Goal: Task Accomplishment & Management: Manage account settings

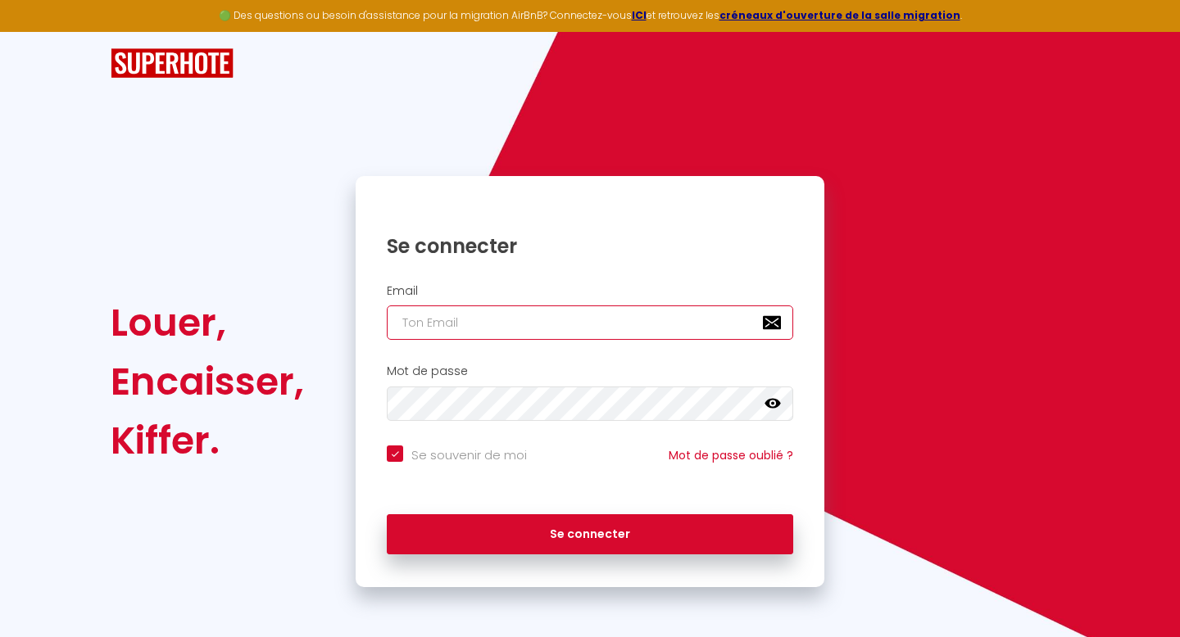
type input "[EMAIL_ADDRESS][DOMAIN_NAME]"
checkbox input "true"
click at [575, 333] on input "[EMAIL_ADDRESS][DOMAIN_NAME]" at bounding box center [590, 323] width 406 height 34
type input "[EMAIL_ADDRESS][DOMAIN_NAME]"
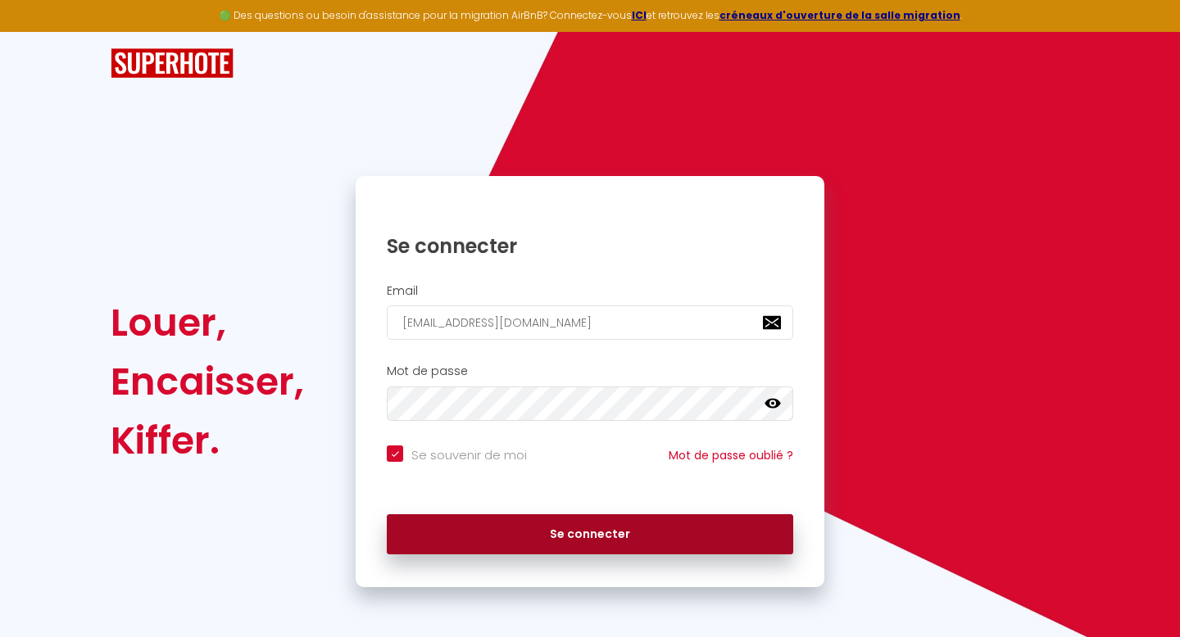
click at [519, 531] on button "Se connecter" at bounding box center [590, 535] width 406 height 41
checkbox input "true"
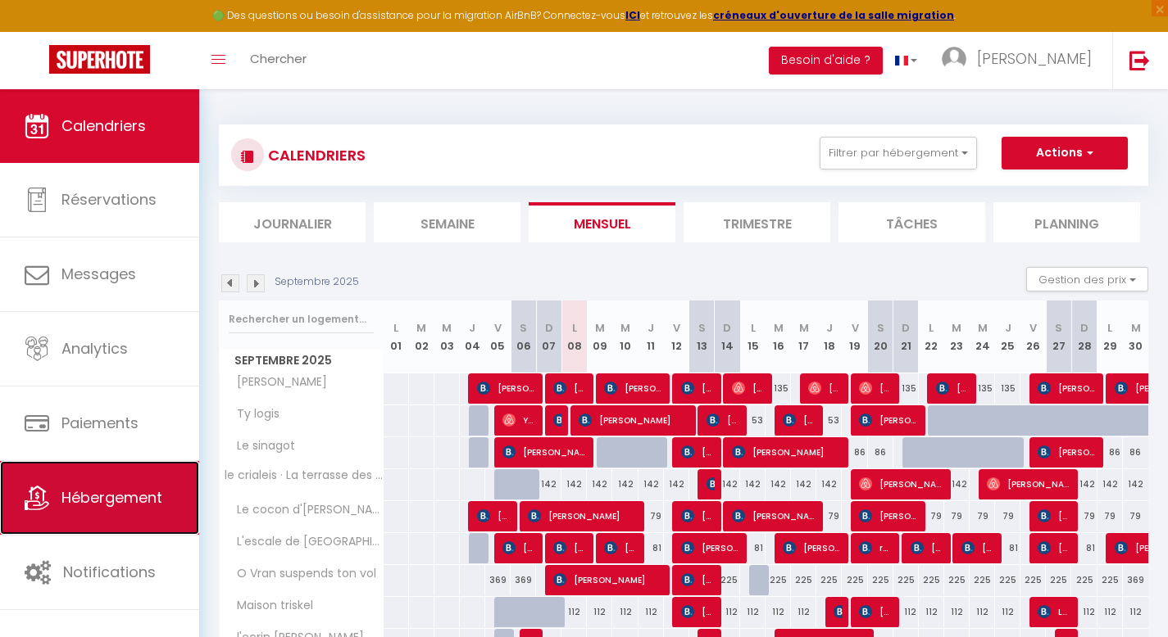
click at [107, 483] on link "Hébergement" at bounding box center [99, 498] width 199 height 74
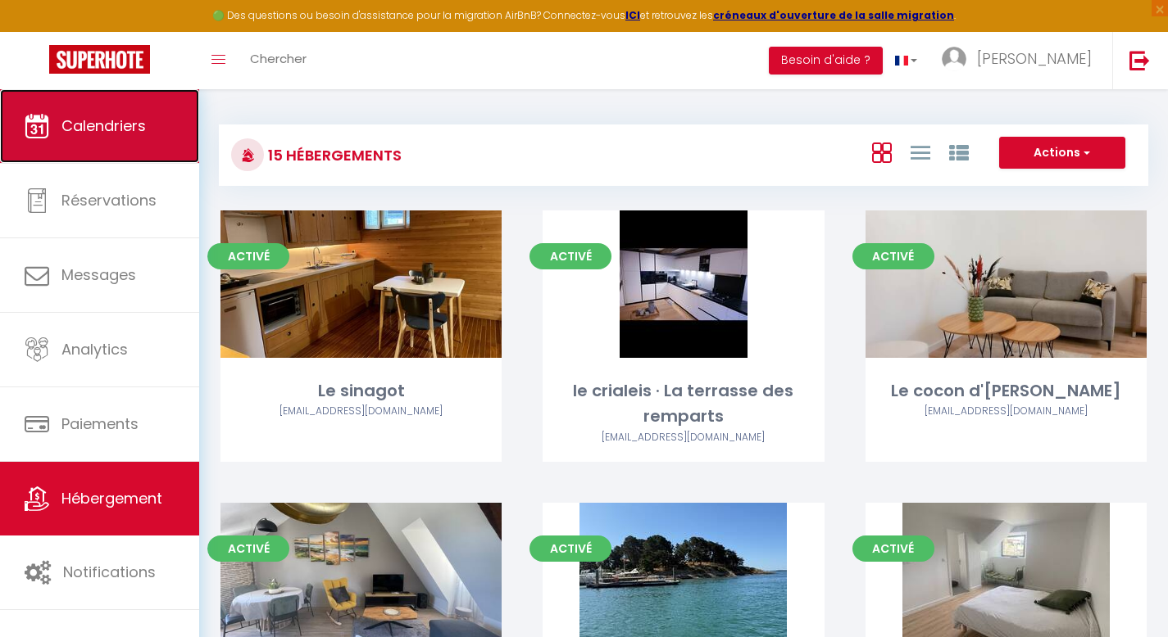
click at [169, 146] on link "Calendriers" at bounding box center [99, 126] width 199 height 74
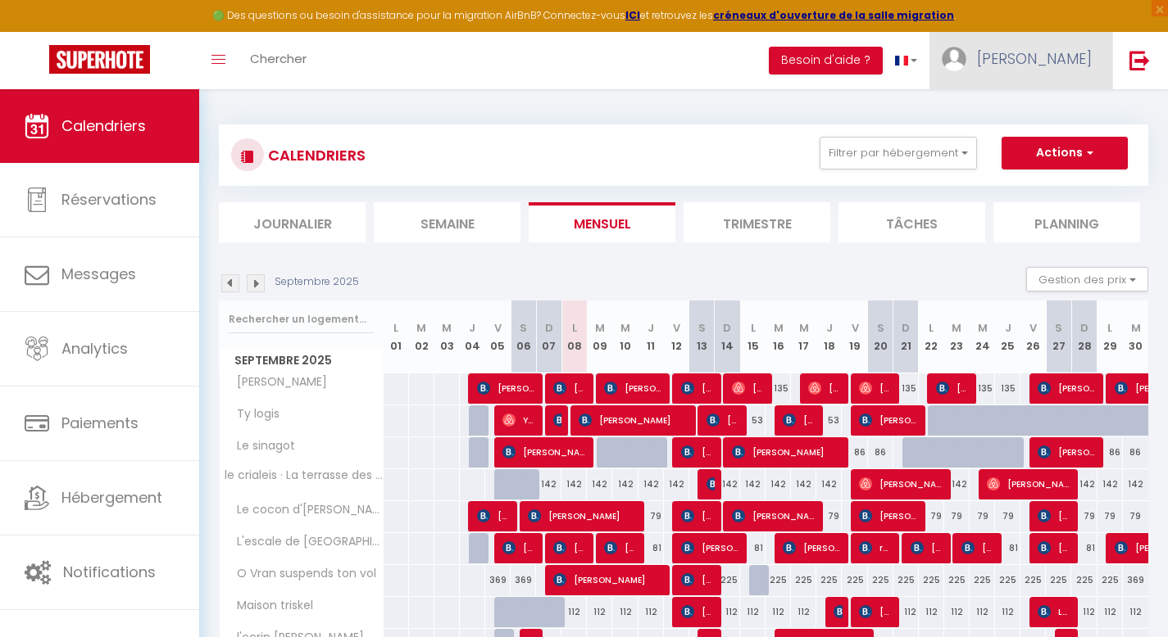
click at [1045, 60] on span "[PERSON_NAME]" at bounding box center [1034, 58] width 115 height 20
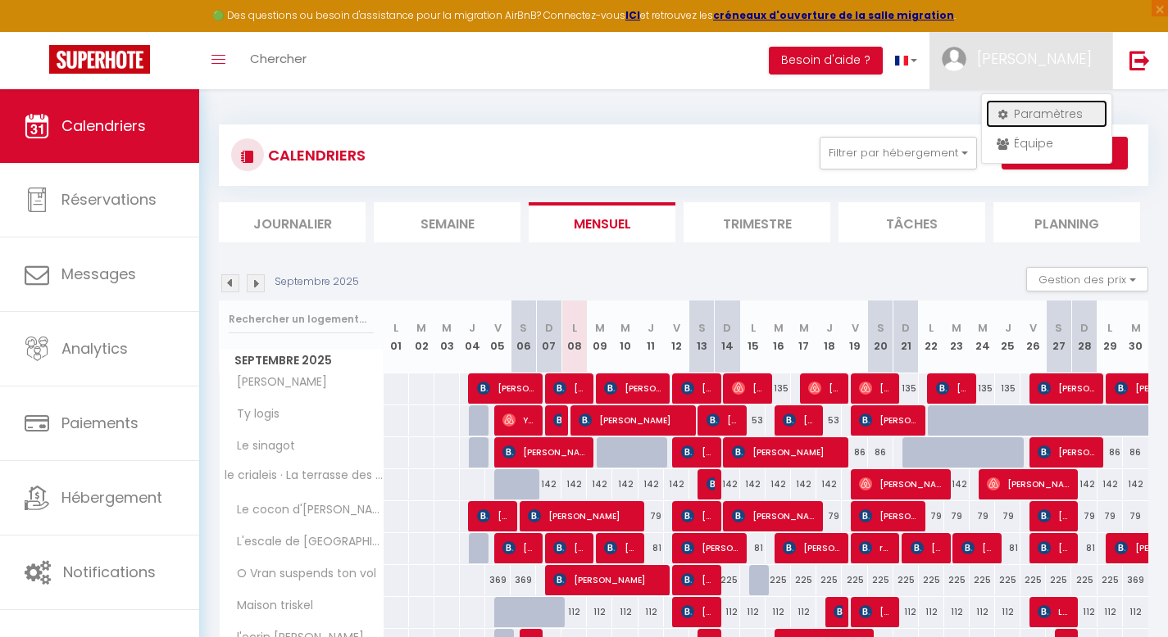
click at [1036, 111] on link "Paramètres" at bounding box center [1046, 114] width 121 height 28
select select "fr"
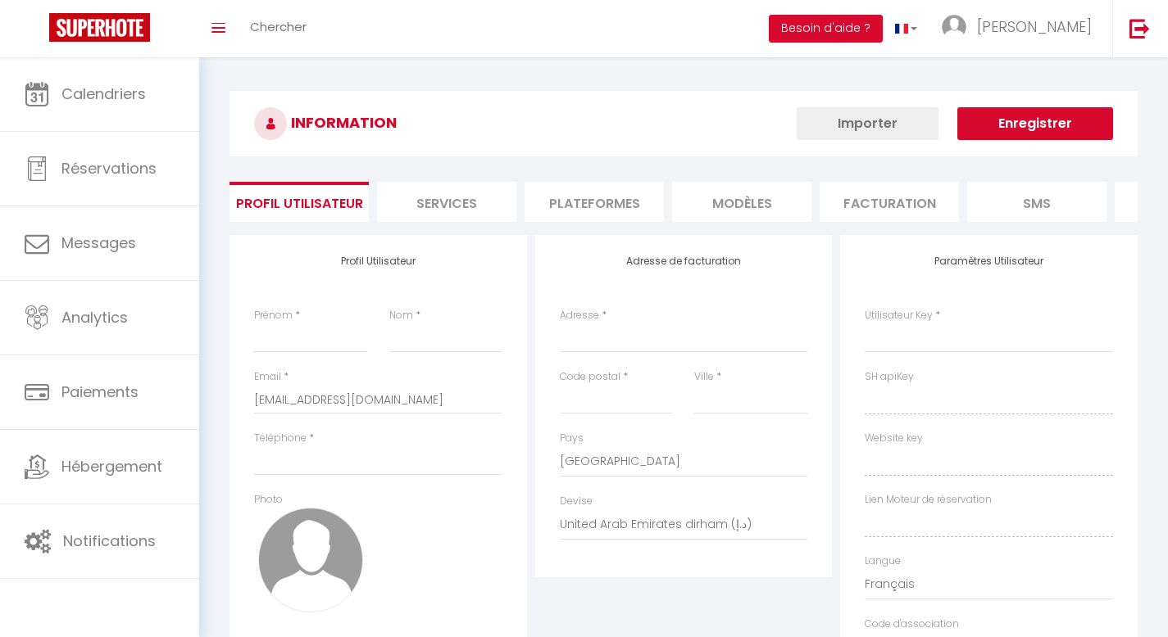
type input "[PERSON_NAME]"
type input "lombard"
type input "[PHONE_NUMBER]"
type input "[STREET_ADDRESS]"
type input "56000"
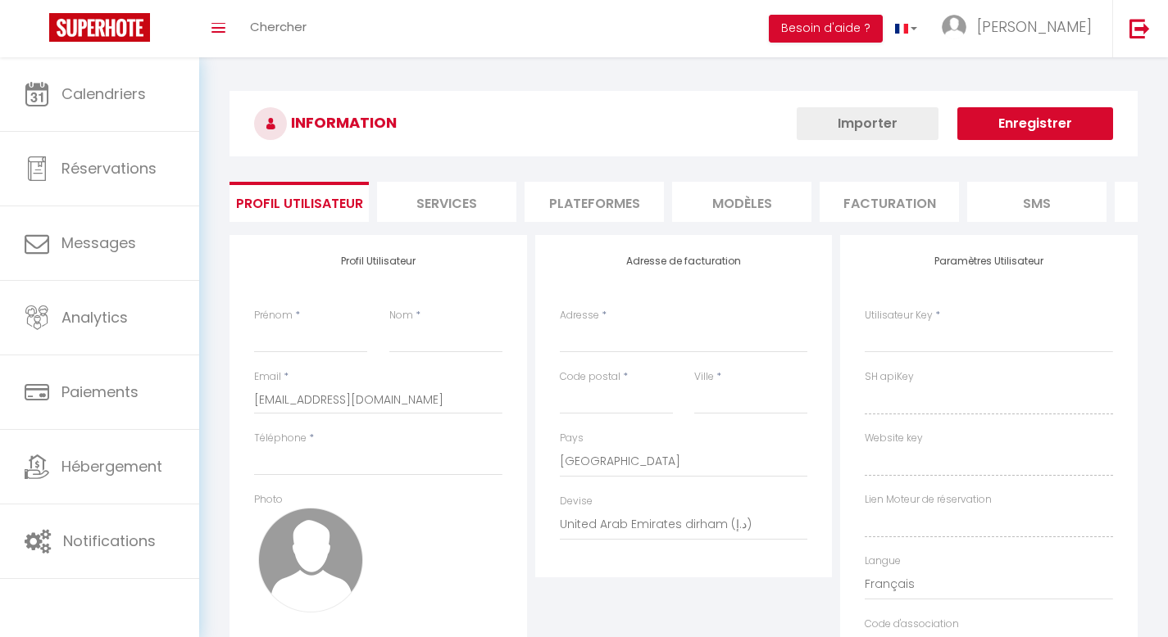
type input "VANNES"
select select "28"
type input "piqbZxwPi7wUVaQQ1X6BGFY7e"
type input "jvIWIe8B8kHUZvXIGllbED0Qu"
type input "[URL][DOMAIN_NAME]"
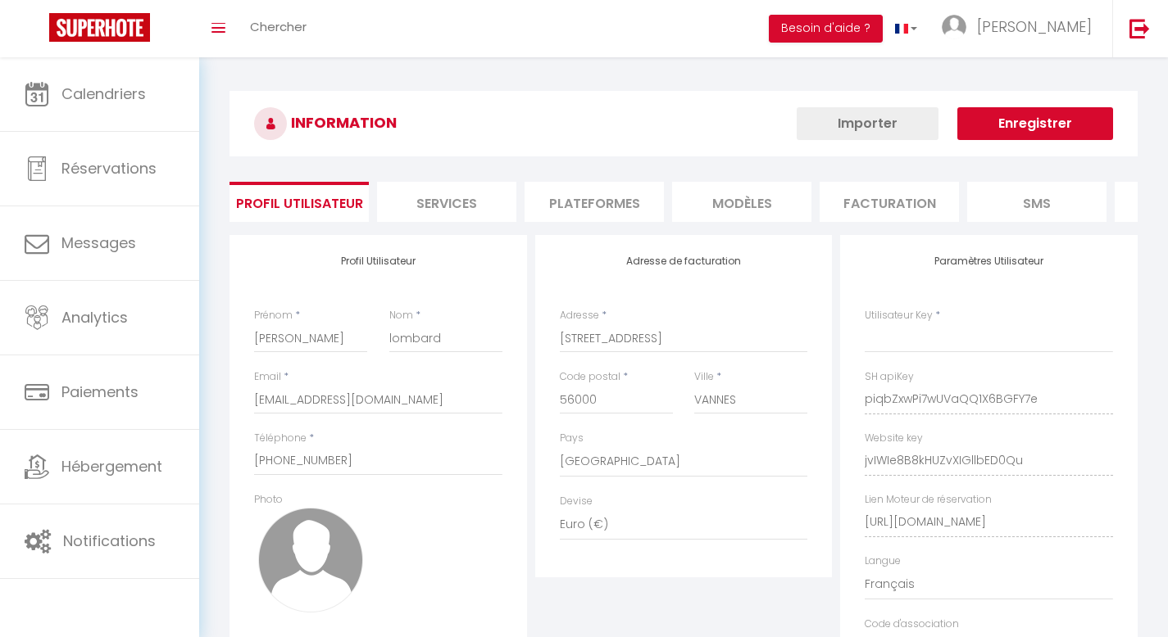
select select "fr"
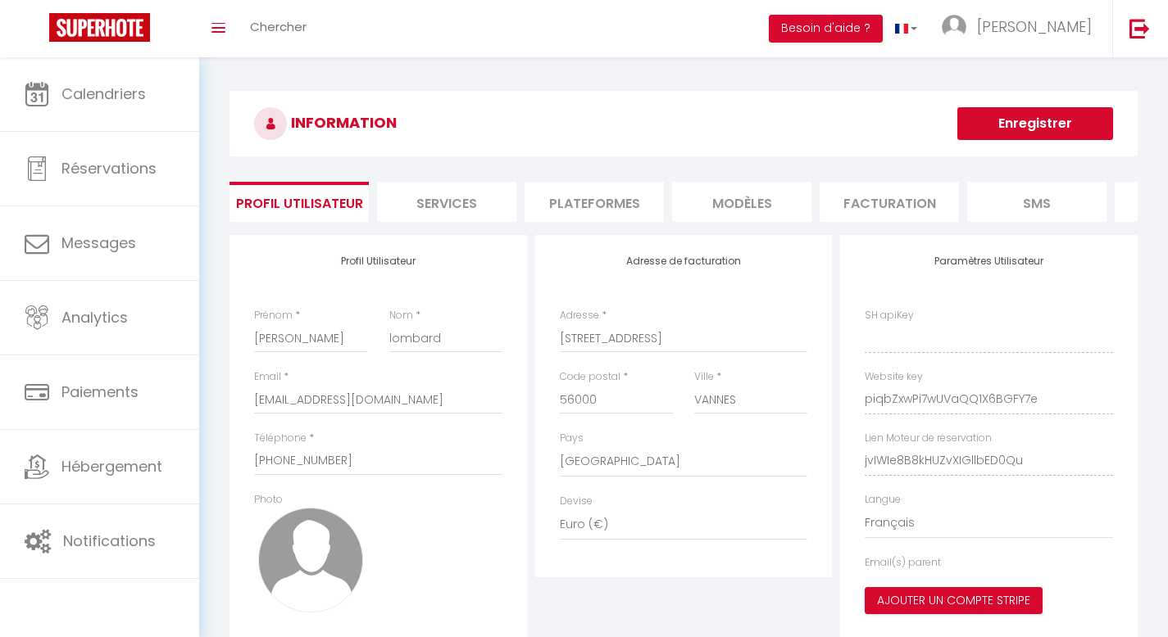
type input "piqbZxwPi7wUVaQQ1X6BGFY7e"
type input "jvIWIe8B8kHUZvXIGllbED0Qu"
type input "[URL][DOMAIN_NAME]"
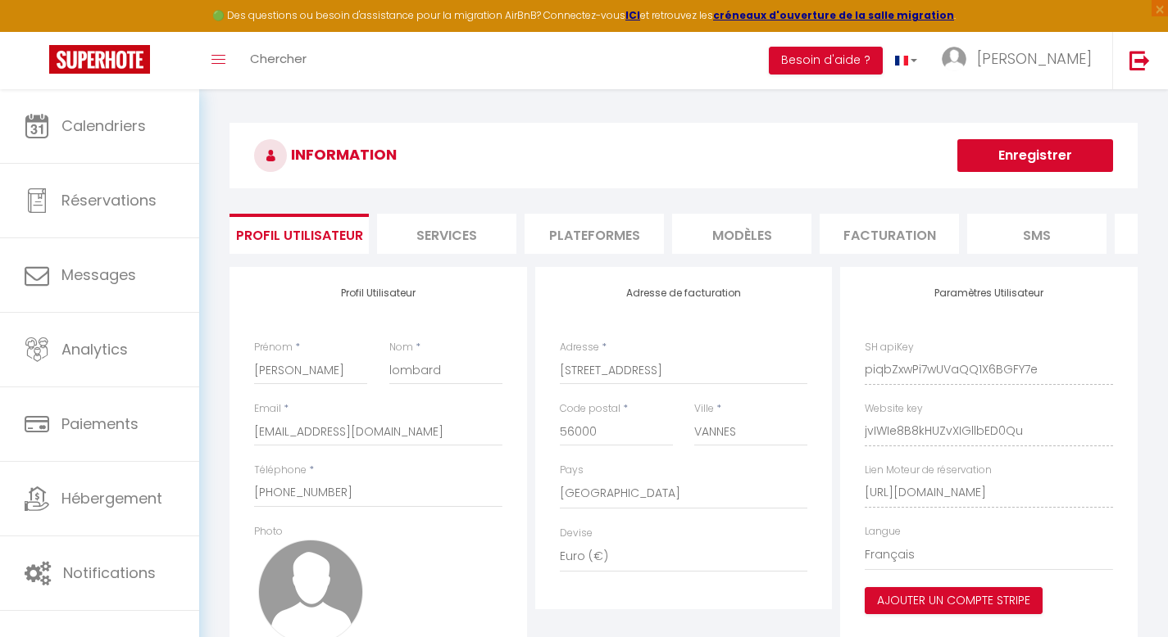
click at [631, 229] on li "Plateformes" at bounding box center [593, 234] width 139 height 40
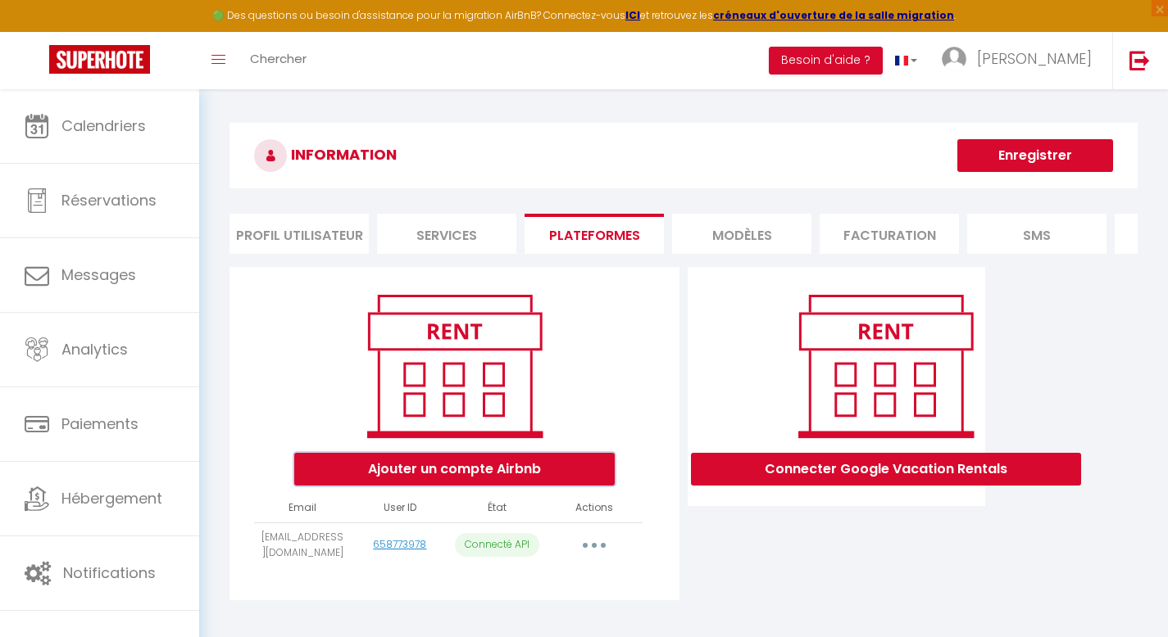
click at [483, 486] on button "Ajouter un compte Airbnb" at bounding box center [454, 469] width 320 height 33
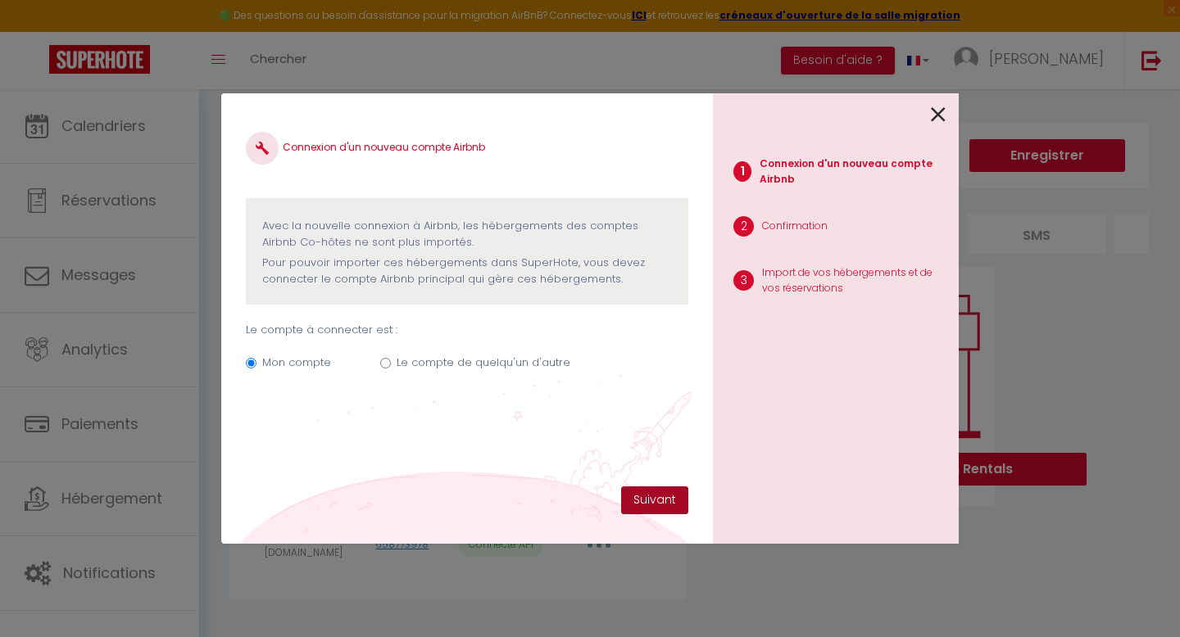
click at [648, 505] on button "Suivant" at bounding box center [654, 501] width 67 height 28
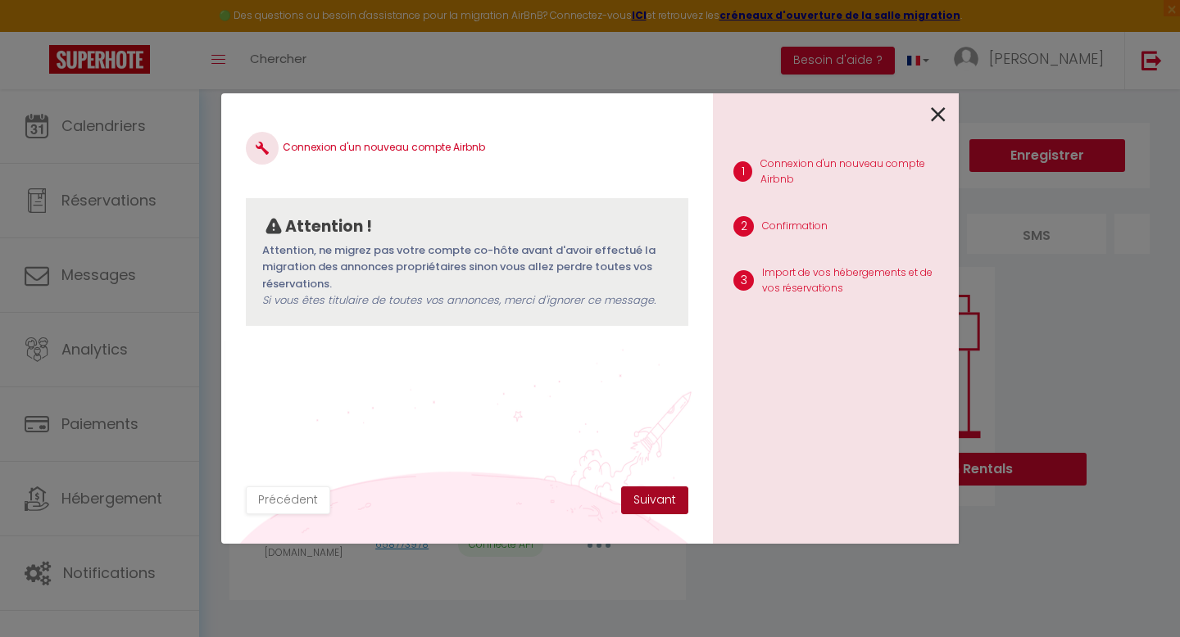
click at [648, 505] on button "Suivant" at bounding box center [654, 501] width 67 height 28
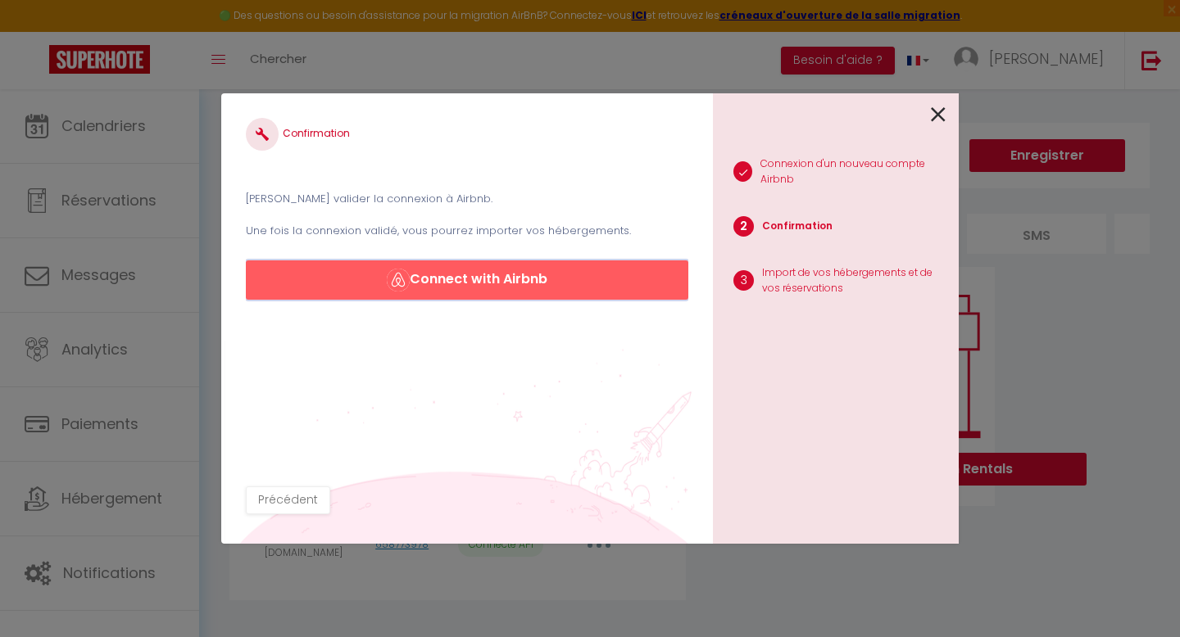
click at [605, 279] on button "Connect with Airbnb" at bounding box center [467, 280] width 442 height 39
click at [590, 277] on button "Connect with Airbnb" at bounding box center [467, 280] width 442 height 39
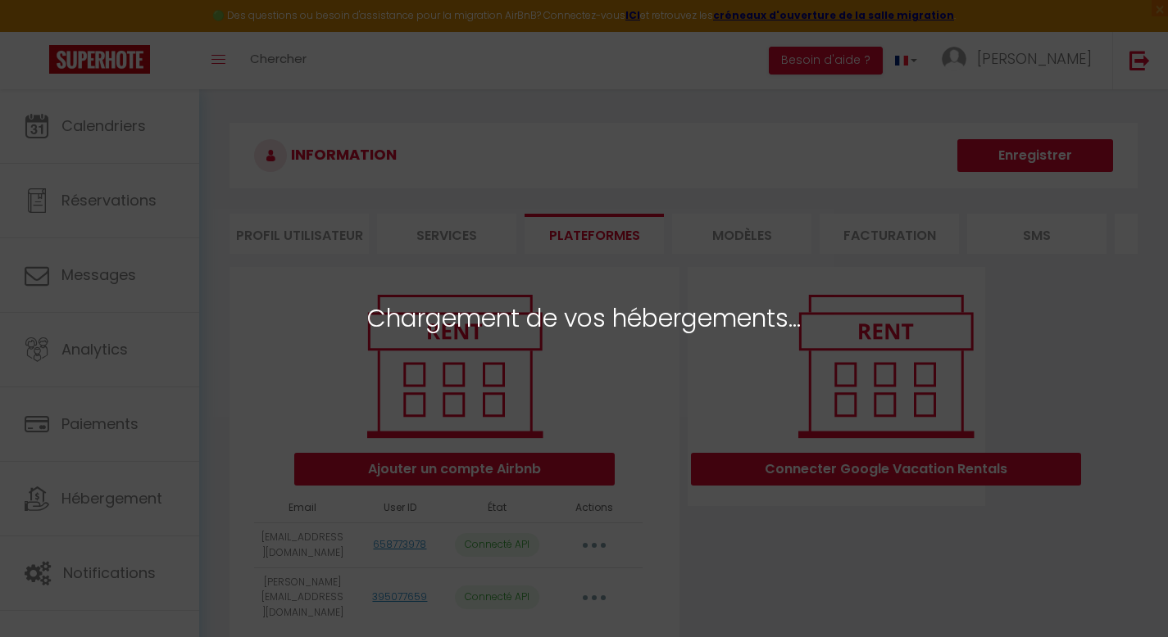
select select "76541"
select select "76543"
select select "76546"
select select "76548"
select select "76551"
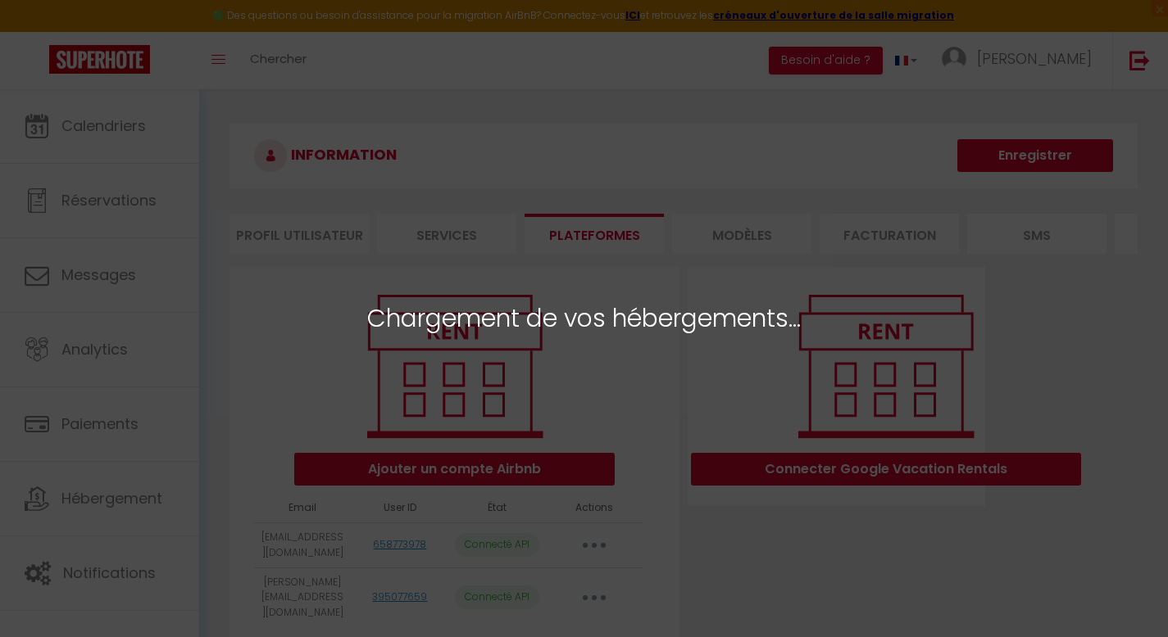
select select "76557"
select select "76559"
select select "76560"
select select "76561"
select select "76562"
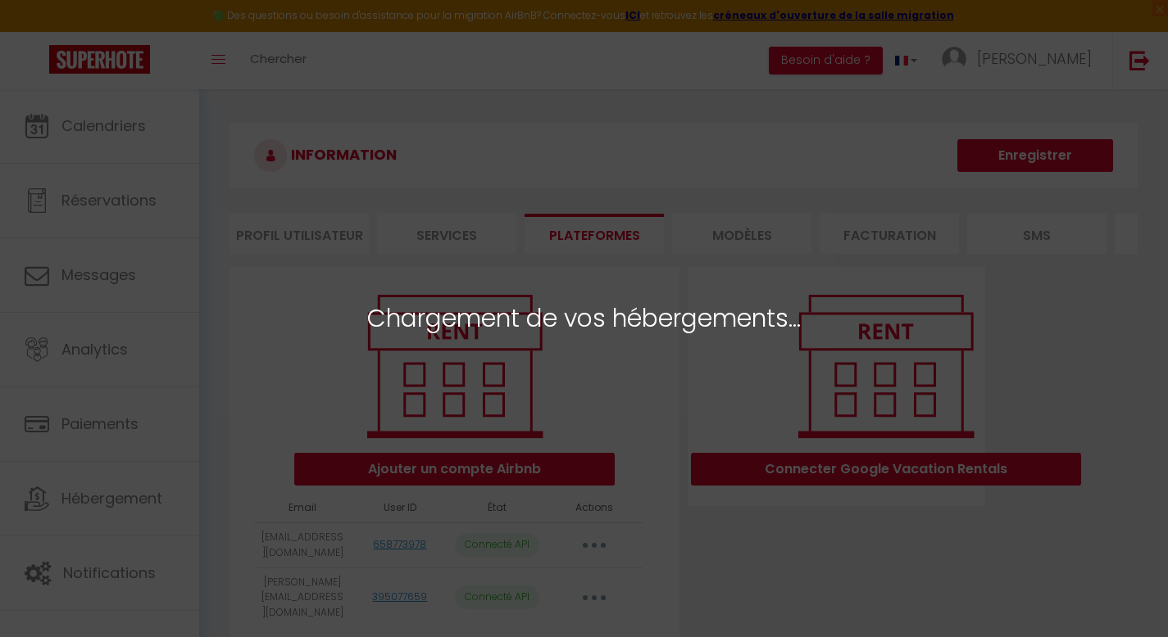
select select "76563"
select select "76564"
select select "76565"
select select "76566"
select select "76567"
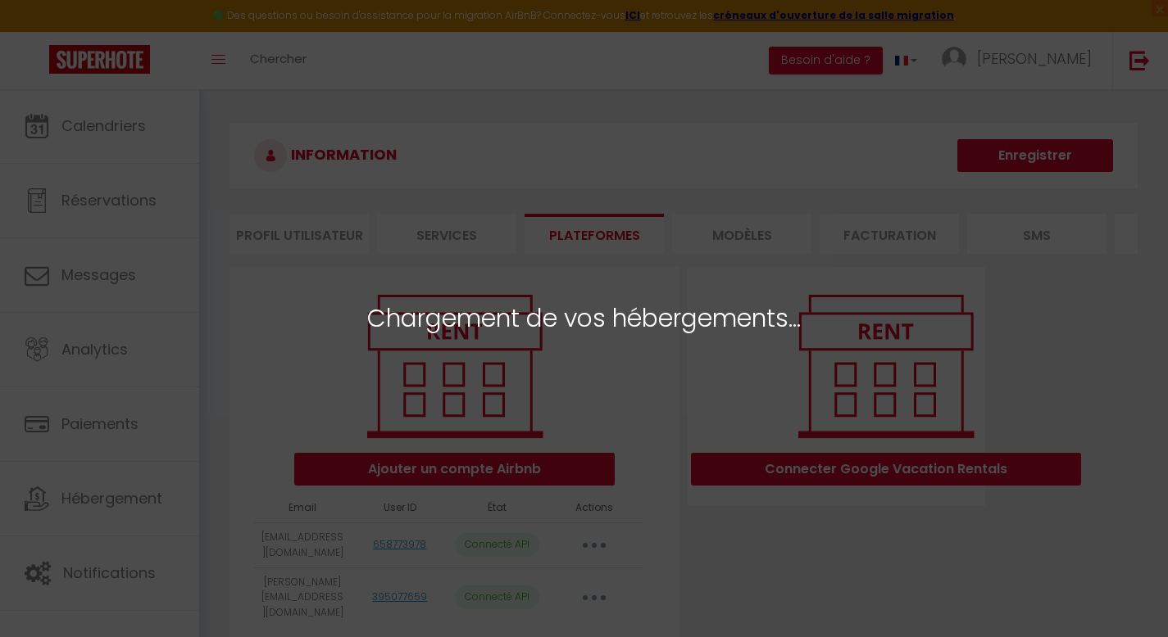
select select
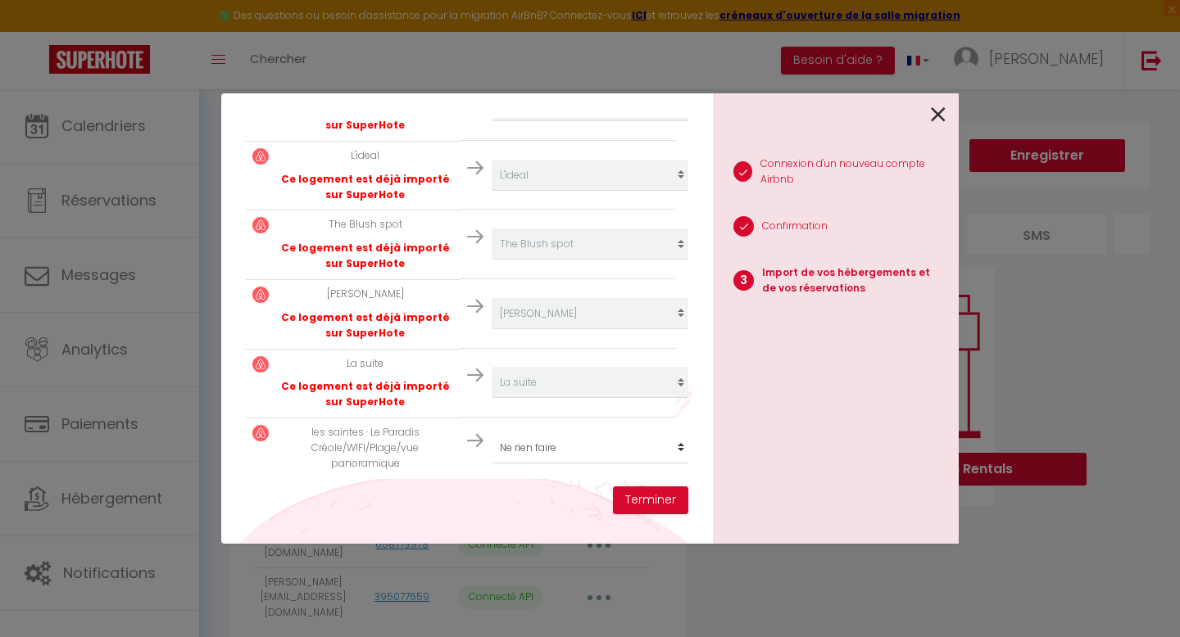
scroll to position [1107, 0]
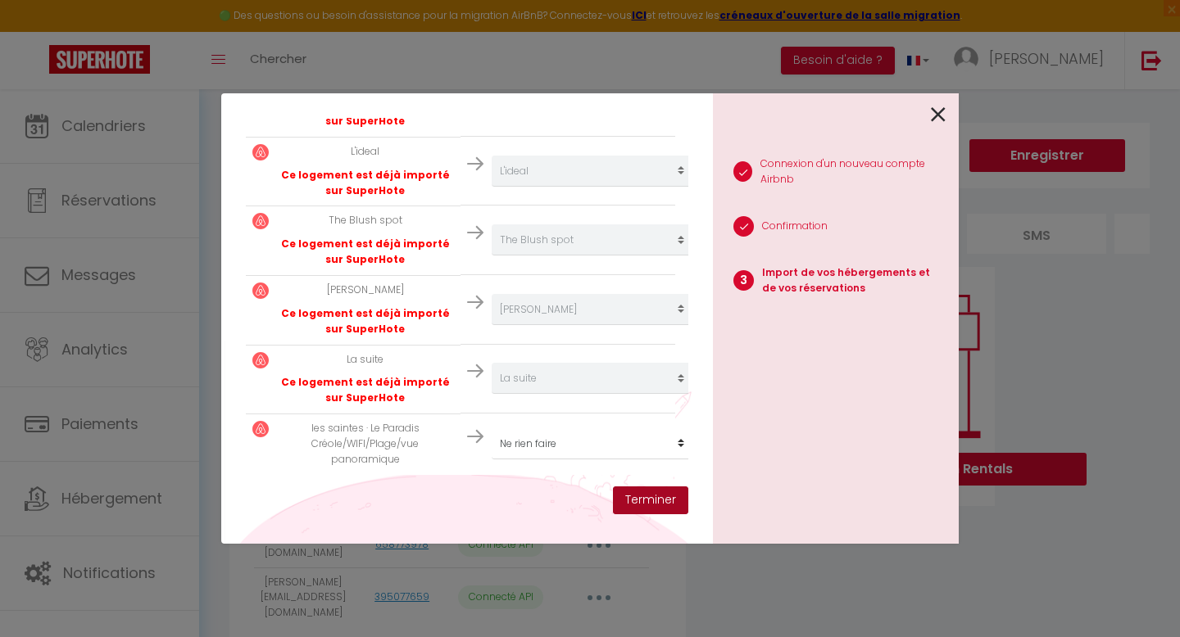
click at [651, 499] on button "Terminer" at bounding box center [650, 501] width 75 height 28
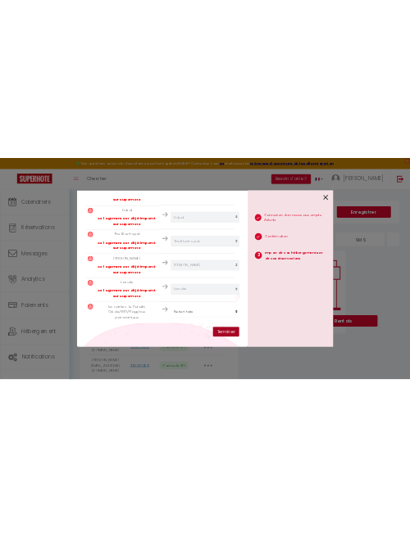
scroll to position [1148, 0]
